Goal: Transaction & Acquisition: Purchase product/service

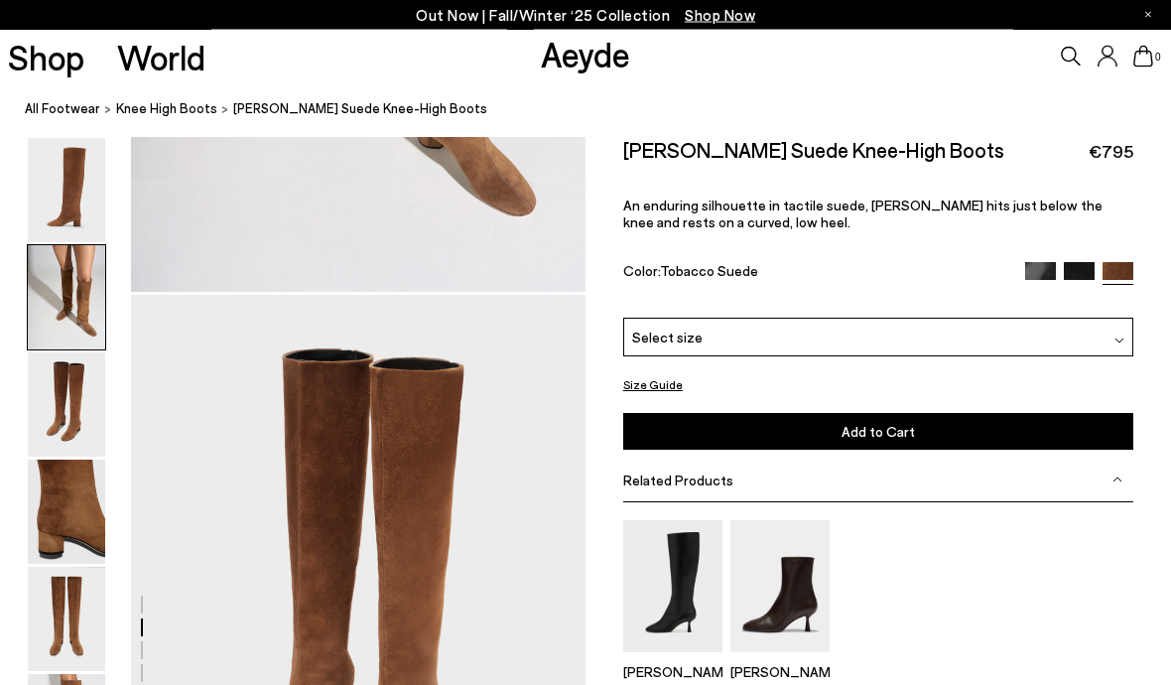
scroll to position [1056, 0]
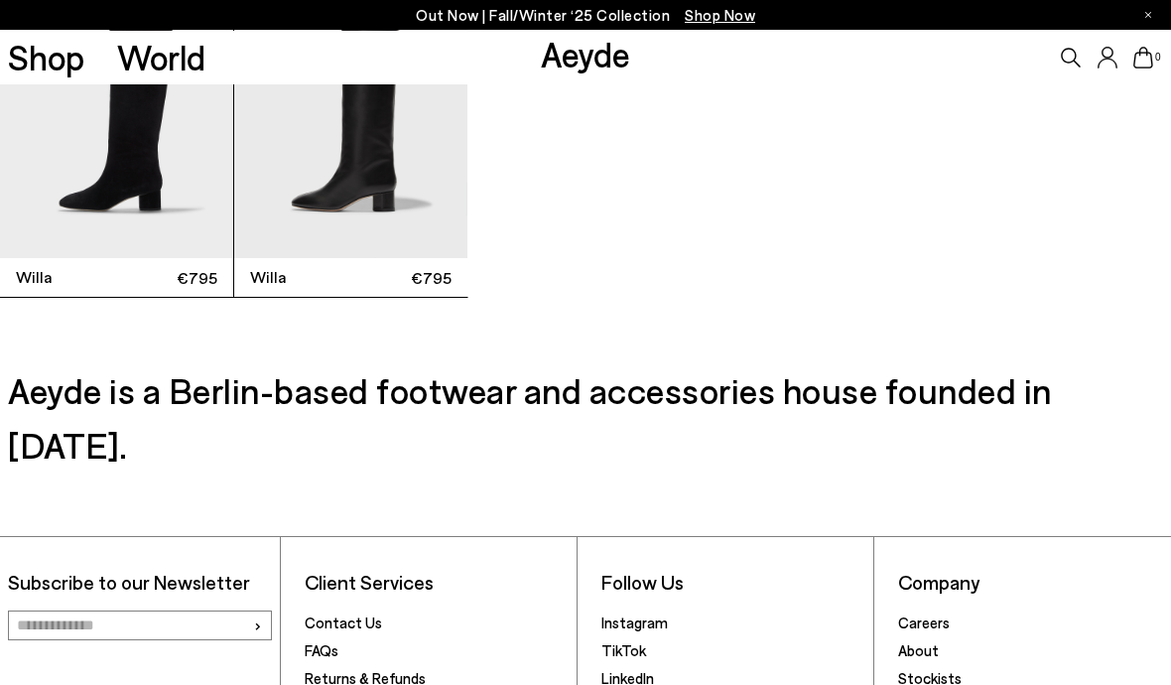
scroll to position [4981, 0]
